Goal: Task Accomplishment & Management: Manage account settings

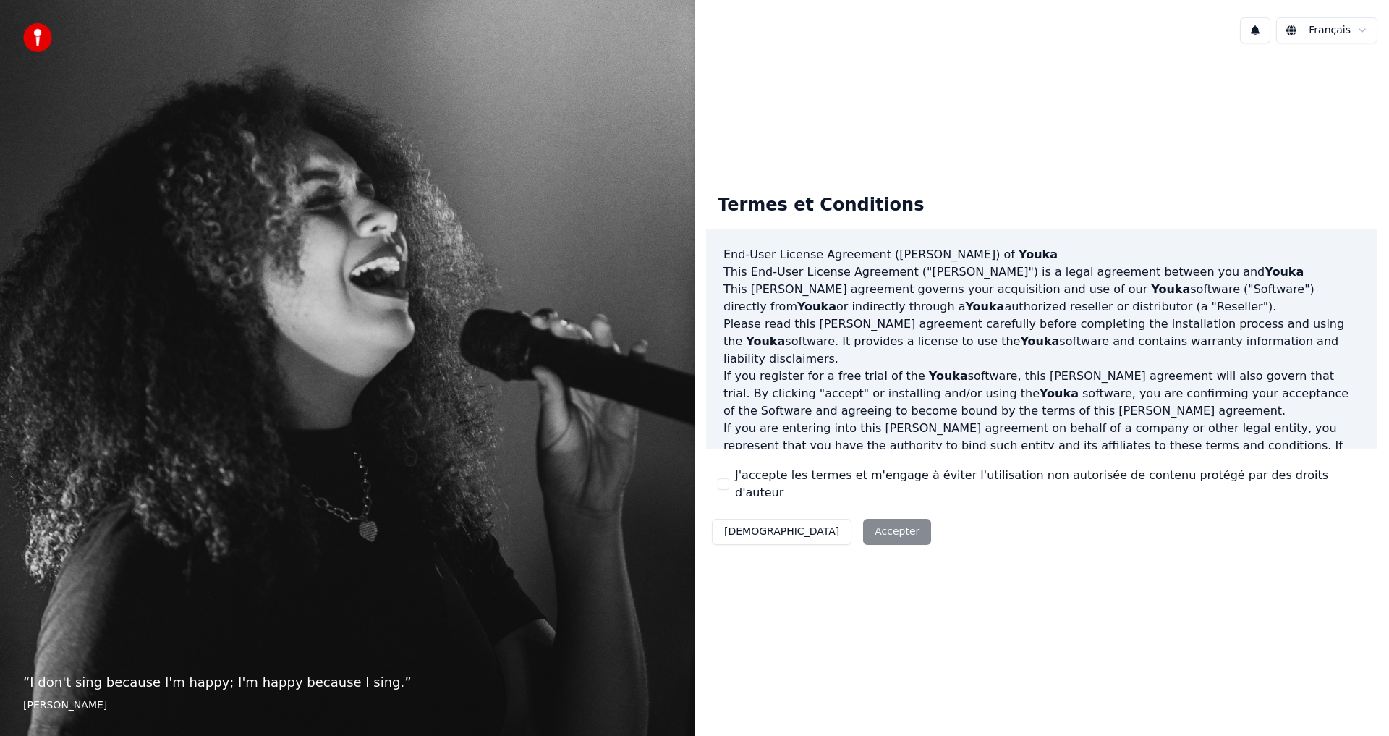
click at [886, 548] on div "Termes et Conditions End-User License Agreement (EULA) of Youka This End-User L…" at bounding box center [1042, 366] width 695 height 391
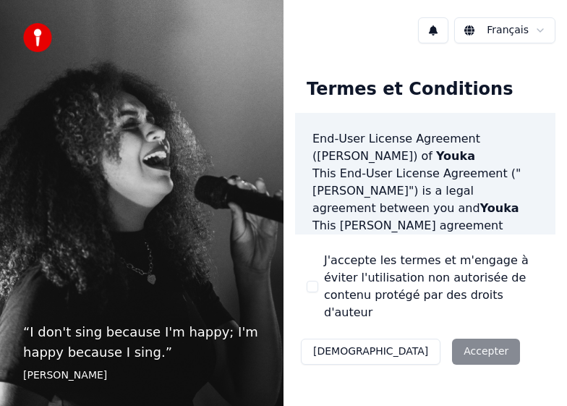
click at [407, 333] on div "Décliner Accepter" at bounding box center [410, 352] width 231 height 38
click at [502, 24] on html "“ I don't sing because I'm happy; I'm happy because I sing. ” William James Fra…" at bounding box center [283, 203] width 567 height 406
click at [400, 333] on div "Décliner Accepter" at bounding box center [410, 352] width 231 height 38
click at [85, 355] on p "“ I don't sing because I'm happy; I'm happy because I sing. ”" at bounding box center [141, 342] width 237 height 41
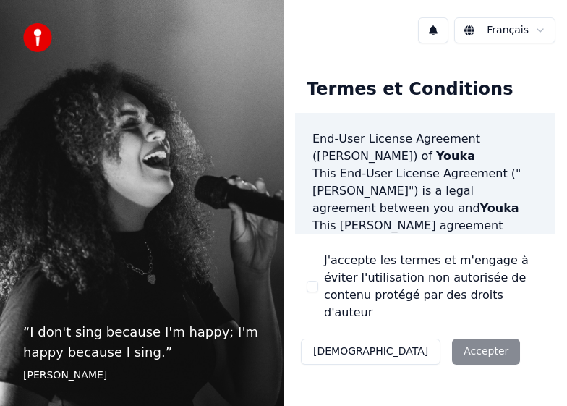
click at [26, 35] on img at bounding box center [37, 37] width 29 height 29
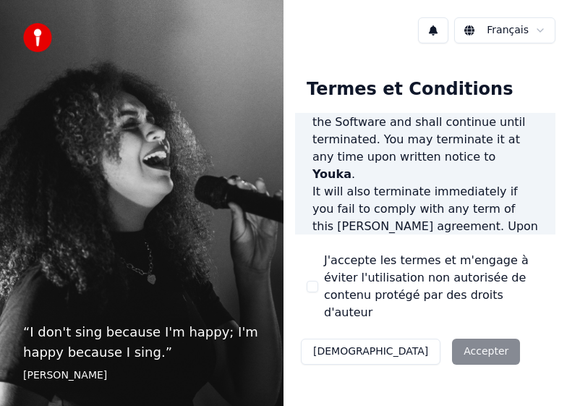
scroll to position [1858, 0]
click at [417, 333] on div "Décliner Accepter" at bounding box center [410, 352] width 231 height 38
click at [423, 294] on label "J'accepte les termes et m'engage à éviter l'utilisation non autorisée de conten…" at bounding box center [434, 286] width 220 height 69
click at [318, 292] on button "J'accepte les termes et m'engage à éviter l'utilisation non autorisée de conten…" at bounding box center [313, 287] width 12 height 12
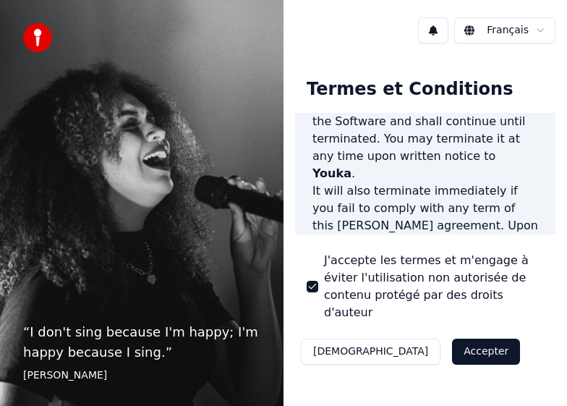
click at [452, 339] on button "Accepter" at bounding box center [486, 352] width 68 height 26
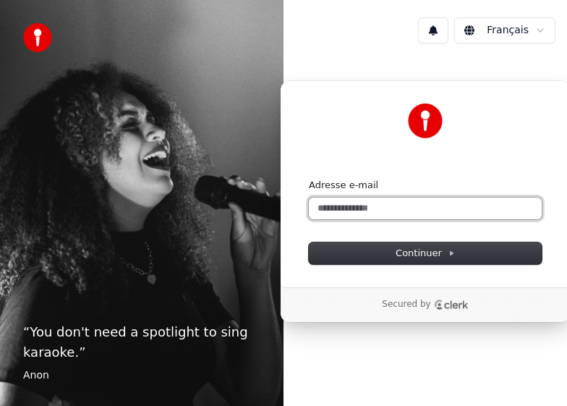
click at [373, 208] on input "Adresse e-mail" at bounding box center [425, 209] width 233 height 22
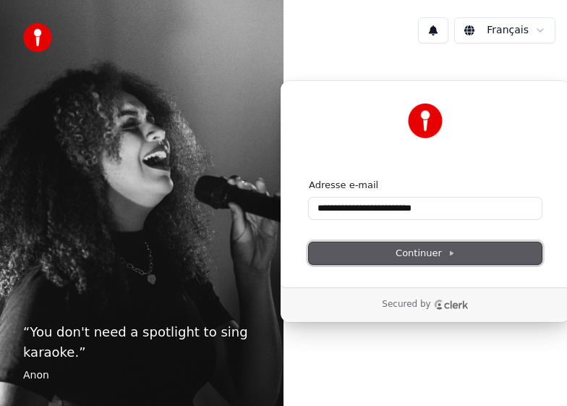
click at [425, 248] on span "Continuer" at bounding box center [425, 253] width 59 height 13
type input "**********"
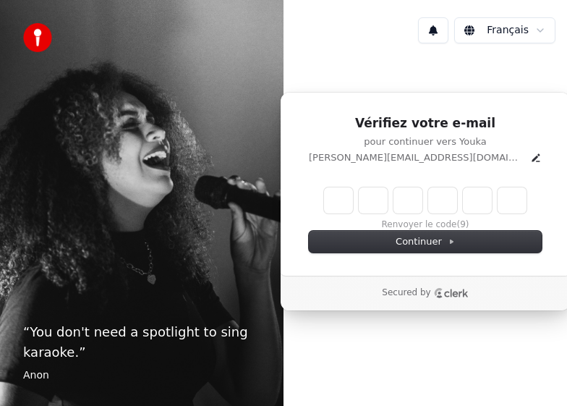
click at [344, 196] on input "Enter verification code" at bounding box center [425, 200] width 203 height 26
type input "******"
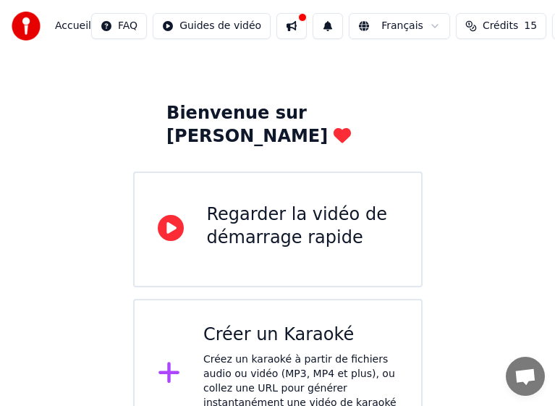
scroll to position [57, 0]
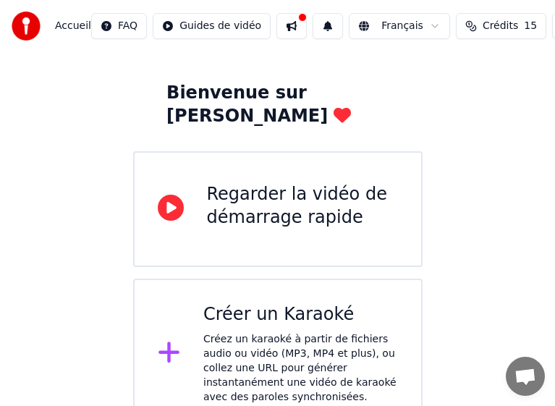
click at [257, 187] on div "Regarder la vidéo de démarrage rapide" at bounding box center [302, 206] width 191 height 46
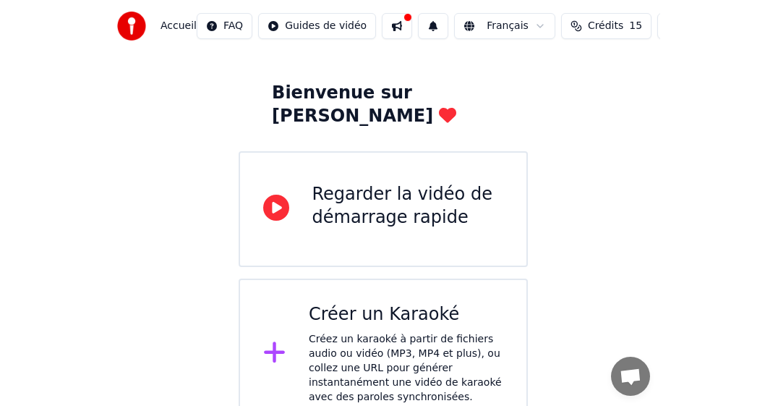
scroll to position [0, 0]
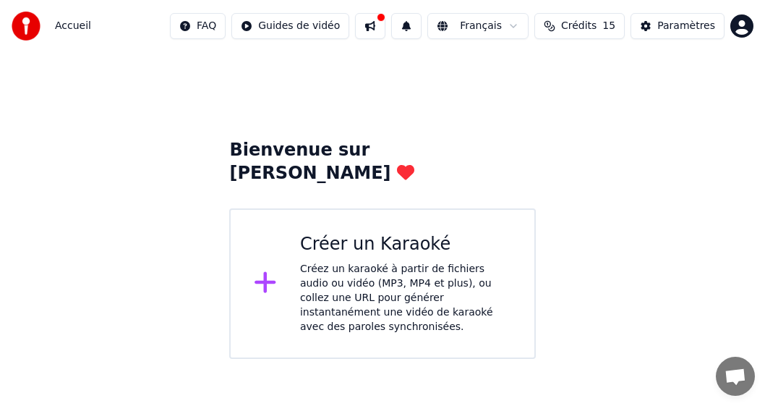
click at [566, 25] on span "Crédits" at bounding box center [578, 26] width 35 height 14
click at [566, 24] on div "Paramètres" at bounding box center [687, 26] width 58 height 14
